Goal: Task Accomplishment & Management: Use online tool/utility

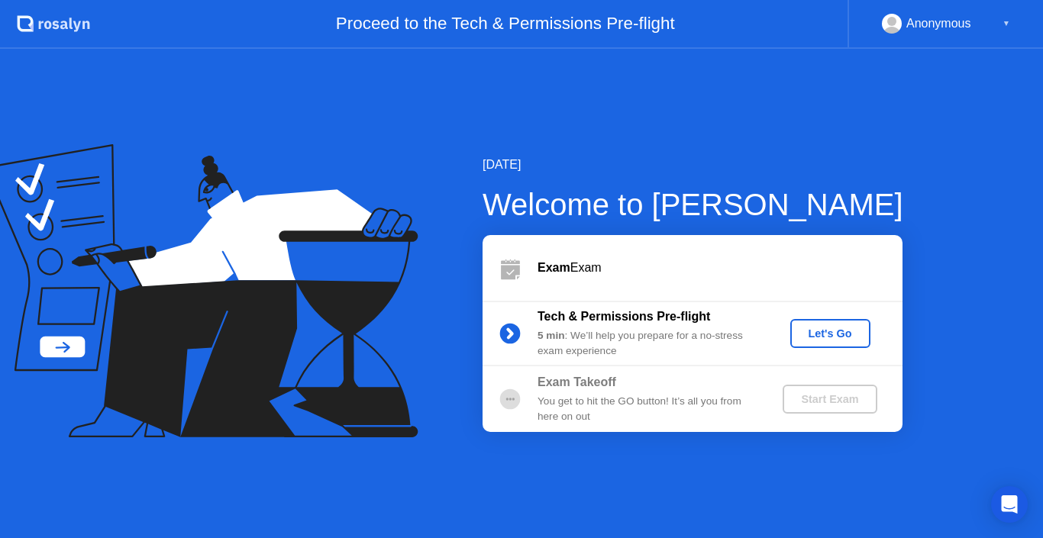
click at [843, 340] on div "Let's Go" at bounding box center [830, 334] width 68 height 12
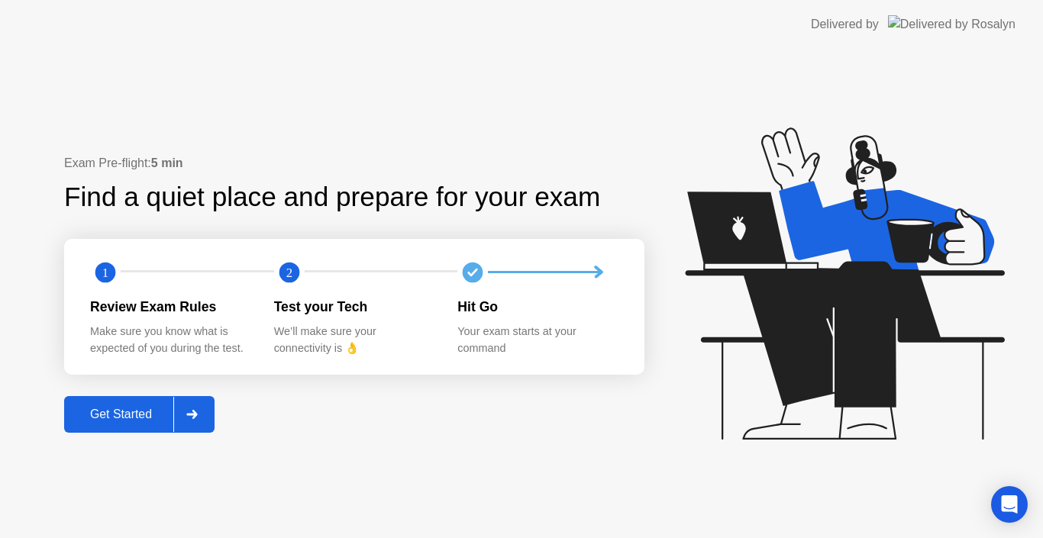
click at [140, 413] on div "Get Started" at bounding box center [121, 415] width 105 height 14
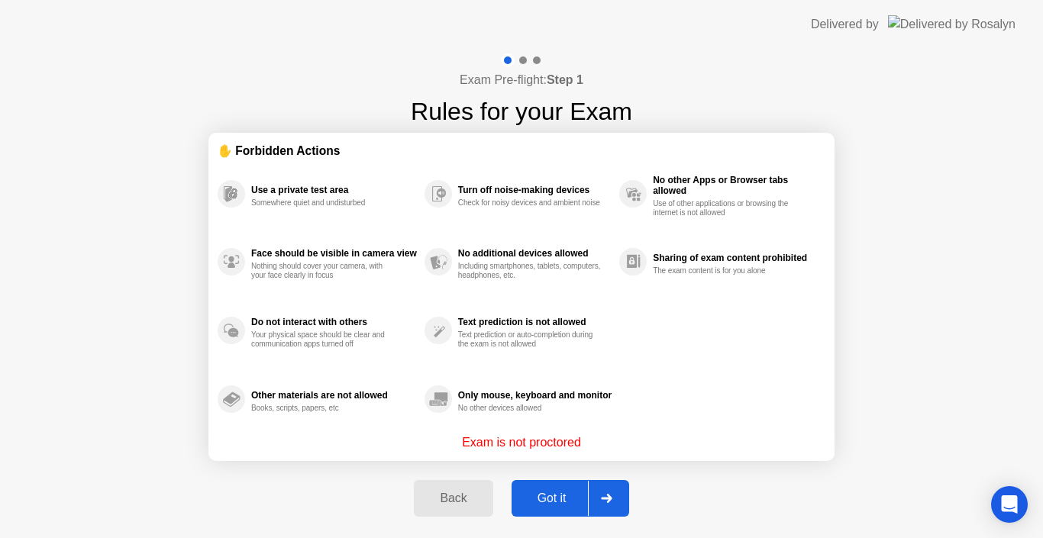
click at [552, 502] on div "Got it" at bounding box center [552, 499] width 72 height 14
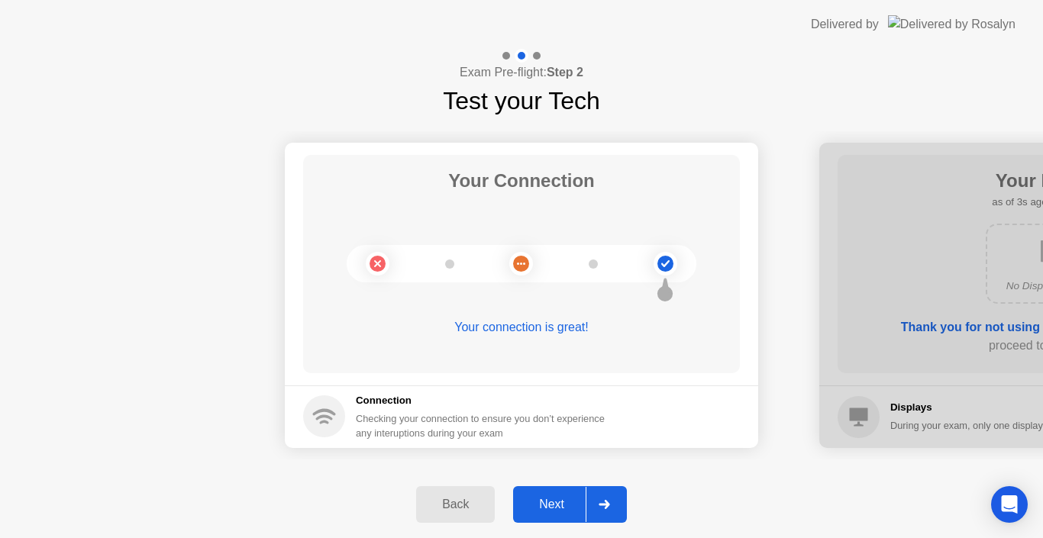
click at [552, 502] on div "Next" at bounding box center [552, 505] width 68 height 14
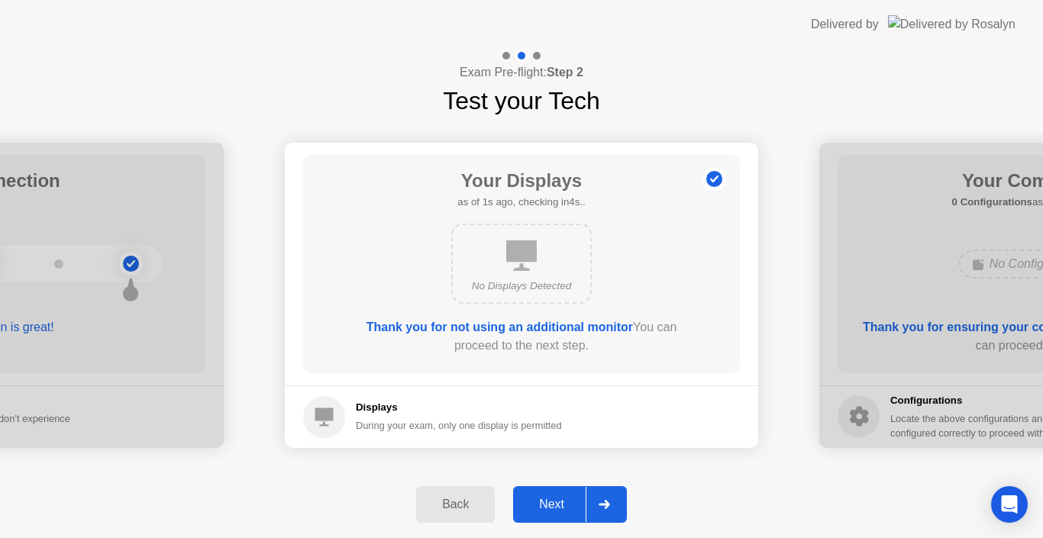
click at [552, 502] on div "Next" at bounding box center [552, 505] width 68 height 14
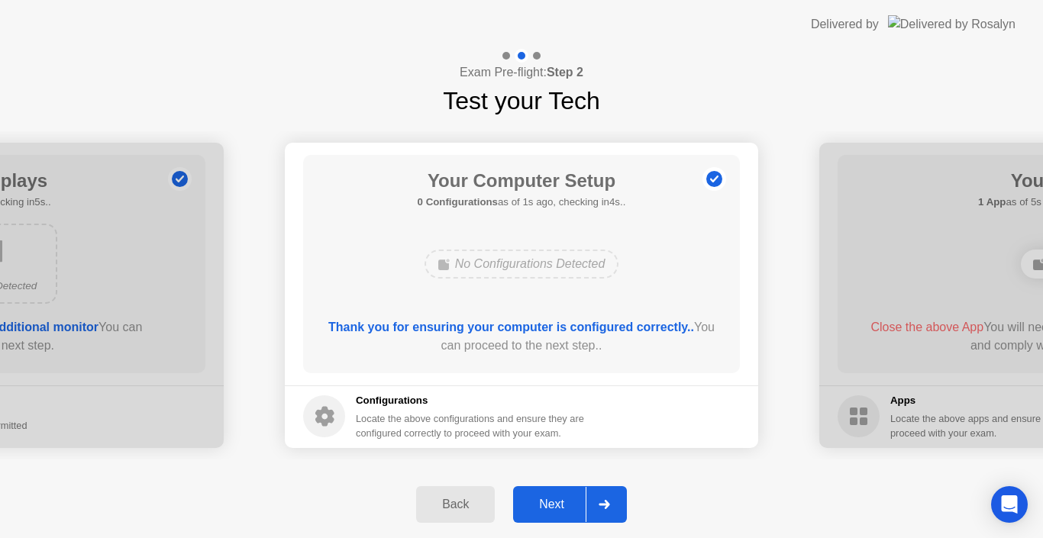
click at [552, 502] on div "Next" at bounding box center [552, 505] width 68 height 14
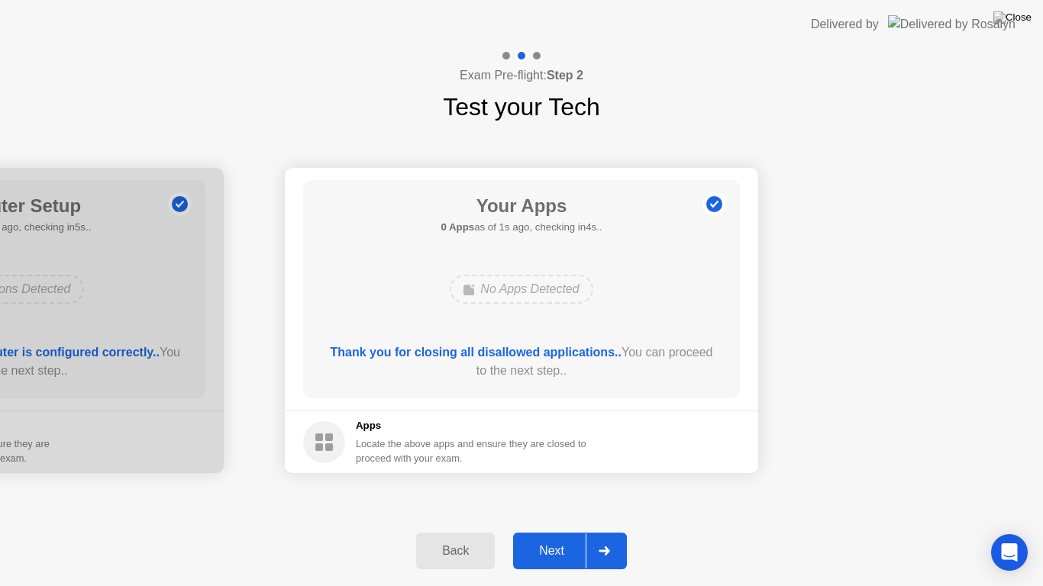
click at [556, 538] on div "Next" at bounding box center [552, 551] width 68 height 14
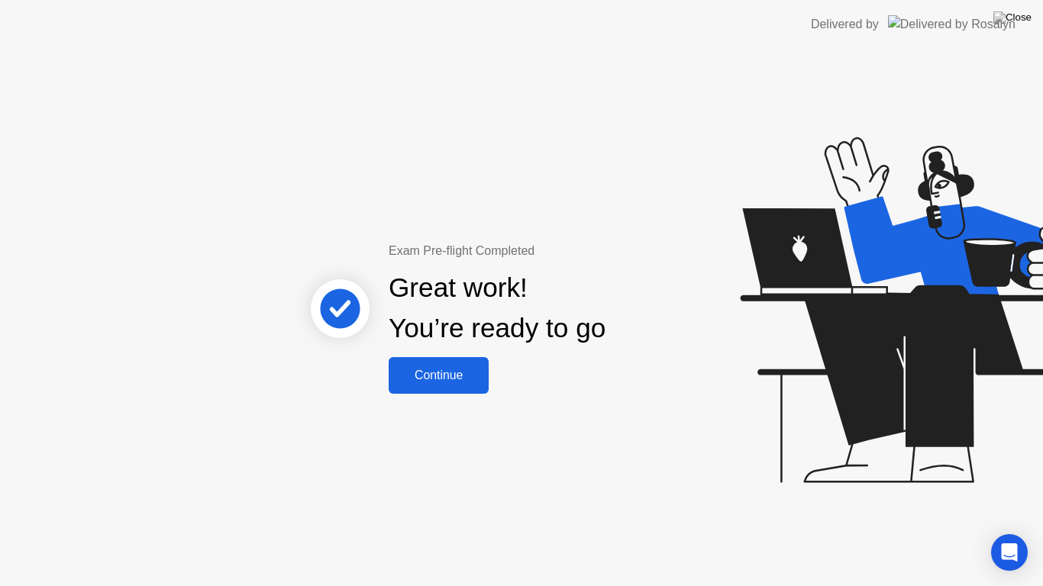
click at [442, 369] on div "Continue" at bounding box center [438, 376] width 91 height 14
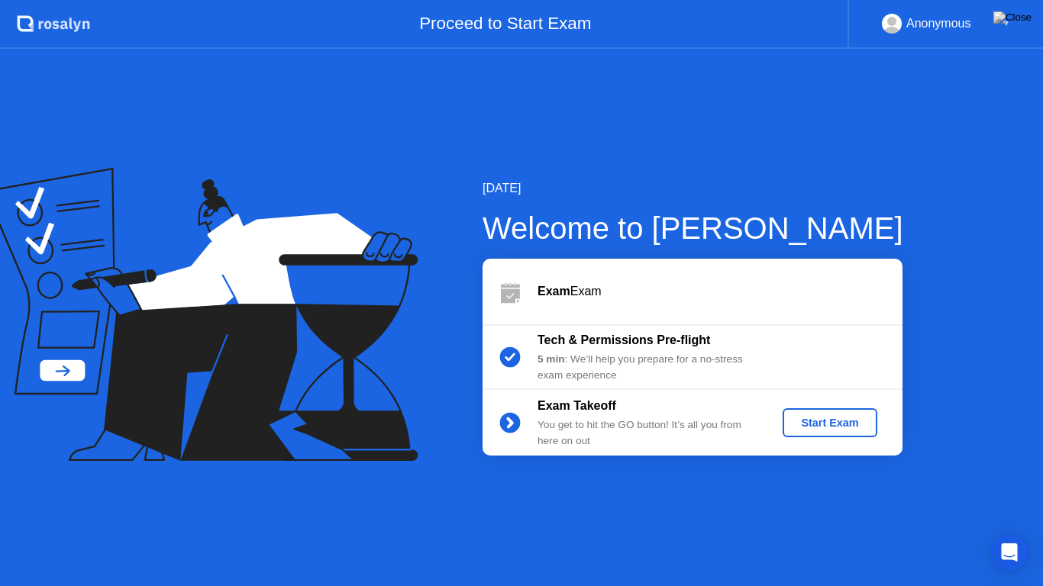
click at [818, 429] on div "Start Exam" at bounding box center [830, 423] width 82 height 12
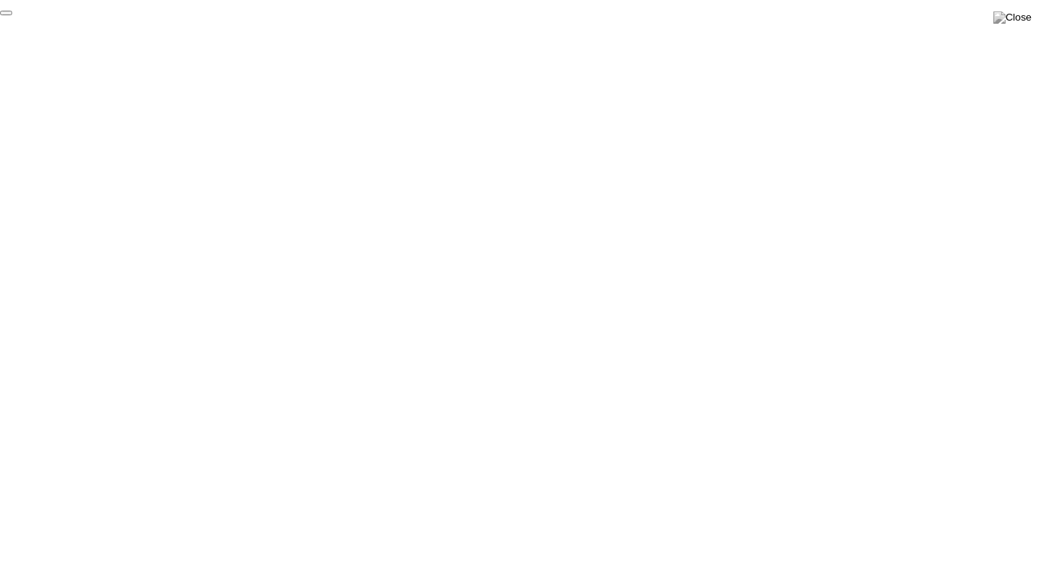
click div "End Proctoring Session"
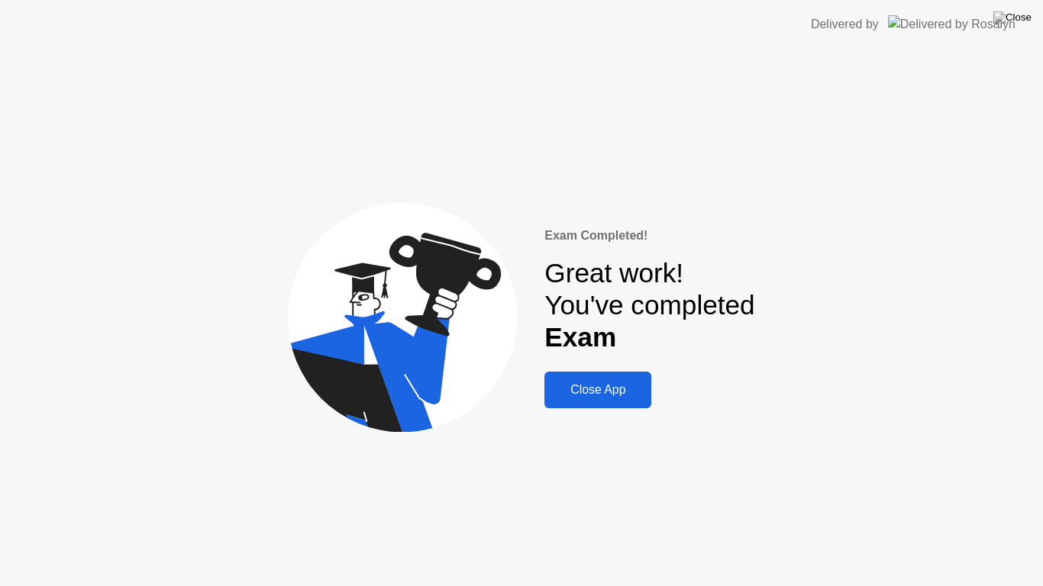
click at [586, 397] on div "Close App" at bounding box center [598, 390] width 98 height 14
